Goal: Task Accomplishment & Management: Manage account settings

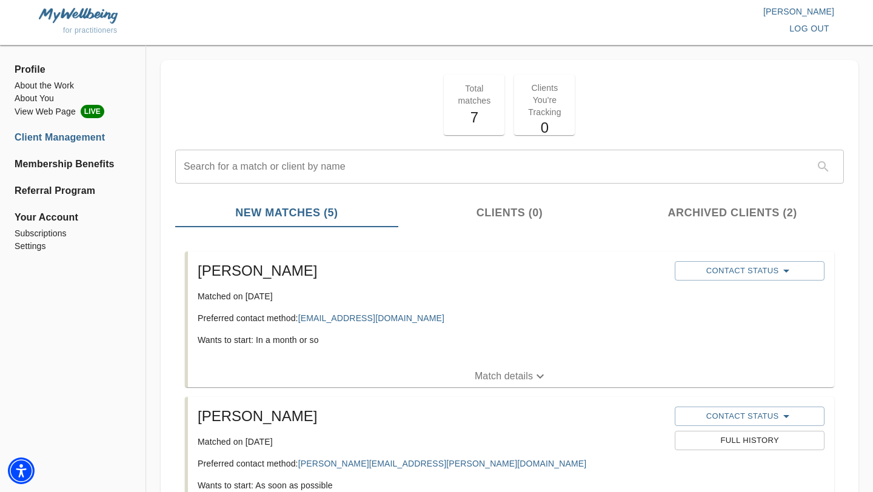
click at [509, 378] on p "Match details" at bounding box center [504, 376] width 58 height 15
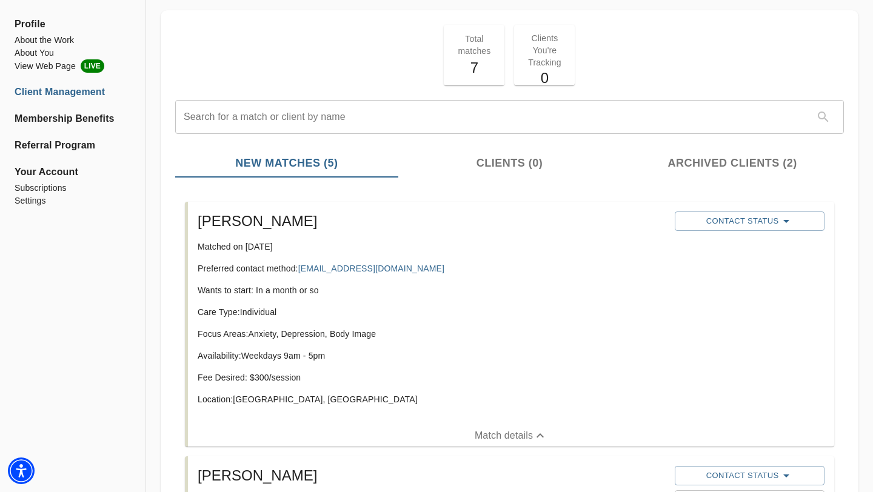
scroll to position [50, 0]
copy link "[EMAIL_ADDRESS][DOMAIN_NAME]"
click at [303, 396] on p "Location: [GEOGRAPHIC_DATA], [GEOGRAPHIC_DATA]" at bounding box center [432, 399] width 468 height 12
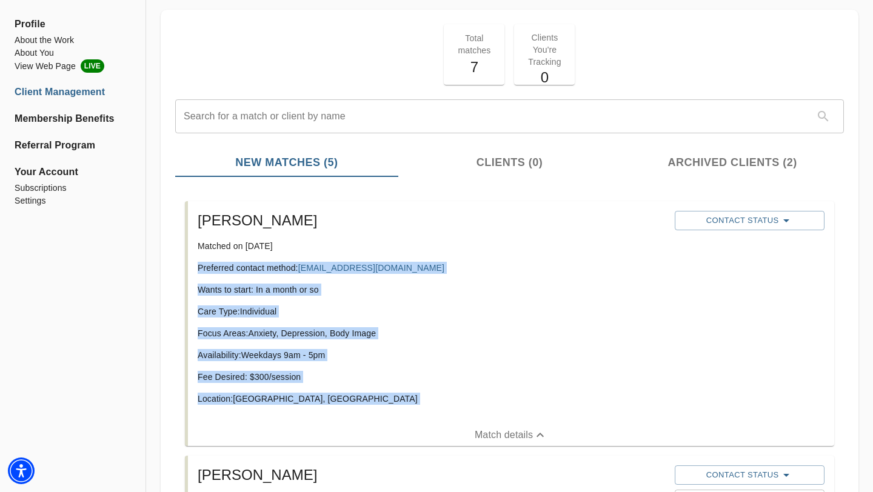
drag, startPoint x: 284, startPoint y: 387, endPoint x: 190, endPoint y: 273, distance: 147.7
click at [190, 273] on div "[PERSON_NAME] Matched on [DATE] Preferred contact method: [EMAIL_ADDRESS][DOMAI…" at bounding box center [511, 312] width 646 height 223
copy div "Preferred contact method: [EMAIL_ADDRESS][DOMAIN_NAME] Wants to start: In a mon…"
click at [745, 218] on span "Contact Status" at bounding box center [749, 220] width 137 height 15
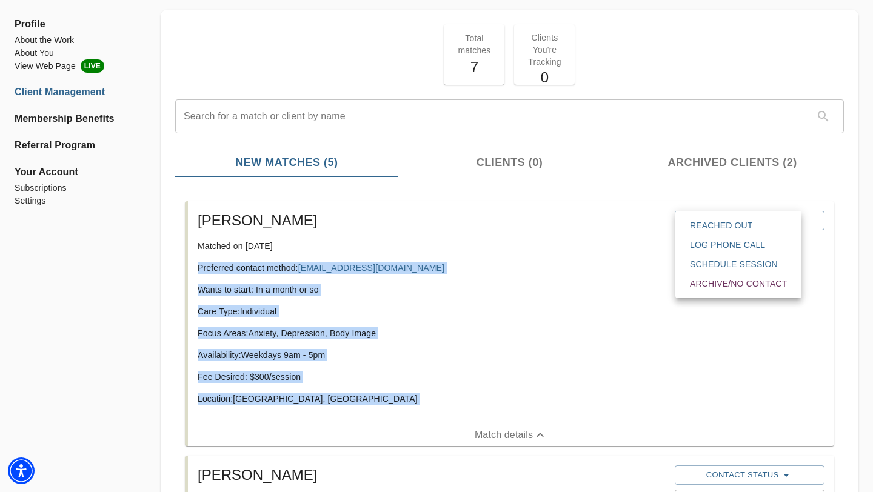
click at [737, 224] on span "Reached Out" at bounding box center [738, 226] width 97 height 12
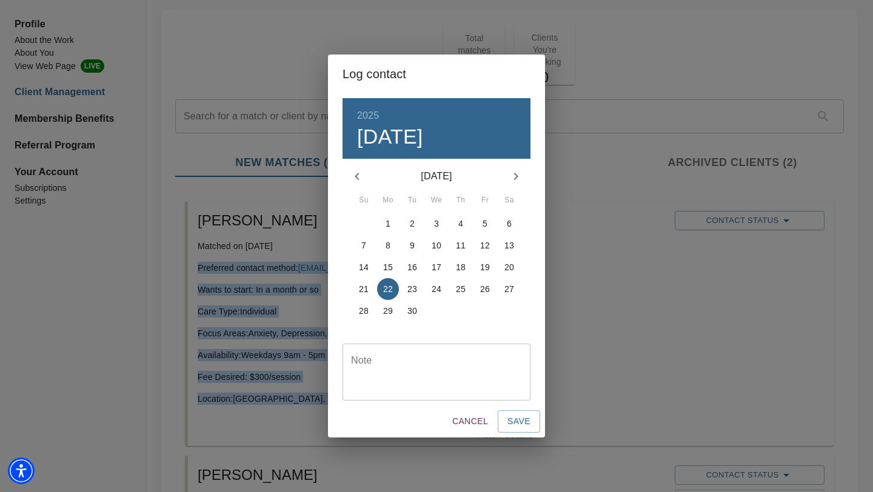
click at [464, 378] on textarea at bounding box center [436, 372] width 171 height 35
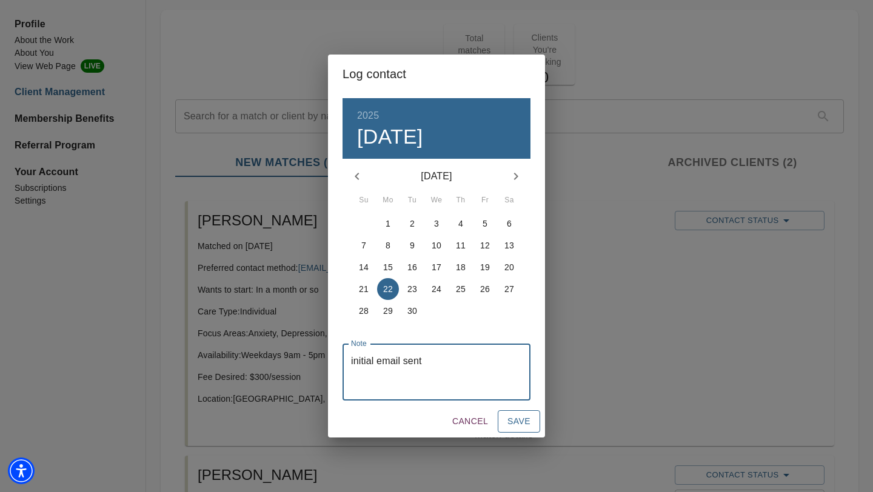
type textarea "initial email sent"
click at [532, 420] on button "Save" at bounding box center [519, 422] width 42 height 22
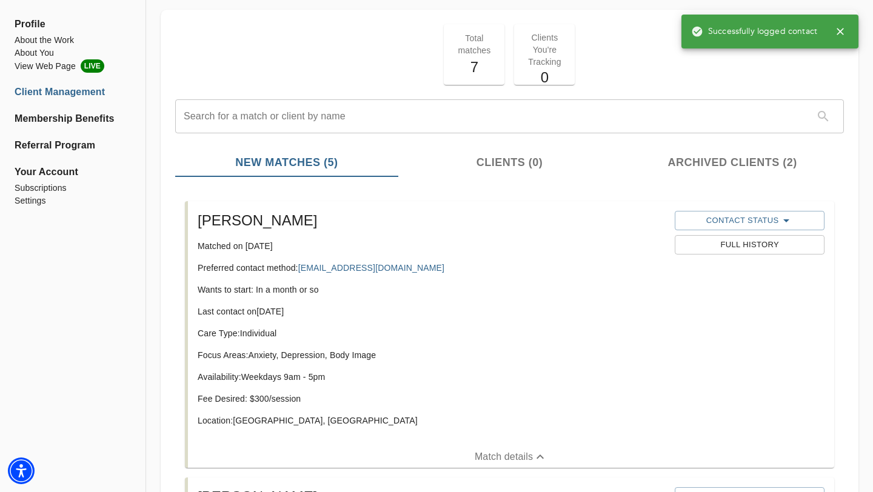
click at [840, 32] on icon "button" at bounding box center [840, 31] width 7 height 7
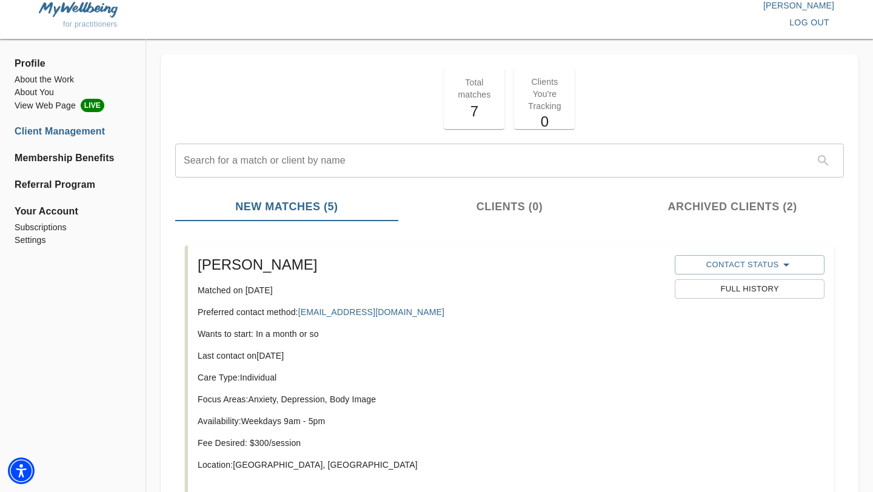
scroll to position [0, 0]
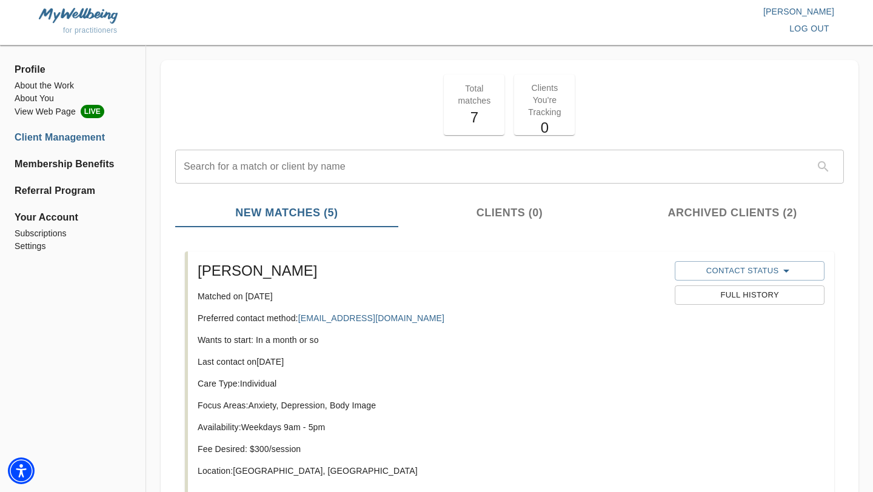
click at [806, 28] on span "log out" at bounding box center [809, 28] width 40 height 15
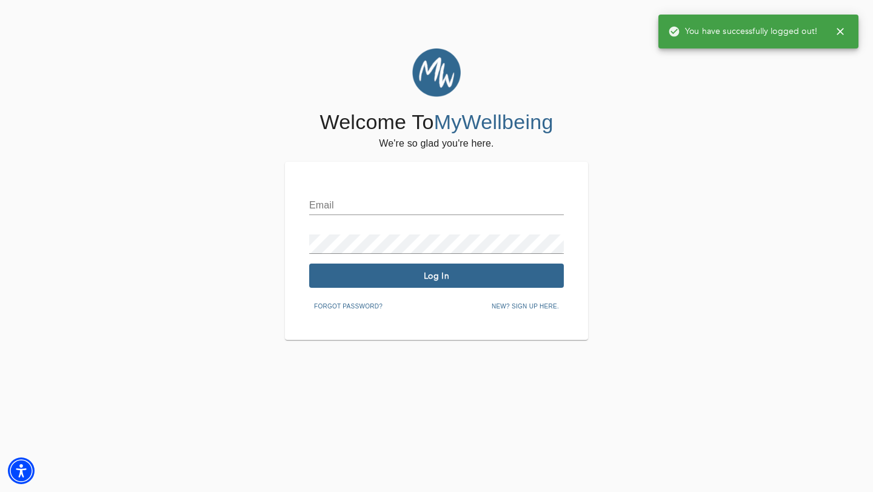
type input "[EMAIL_ADDRESS][DOMAIN_NAME]"
